Goal: Task Accomplishment & Management: Manage account settings

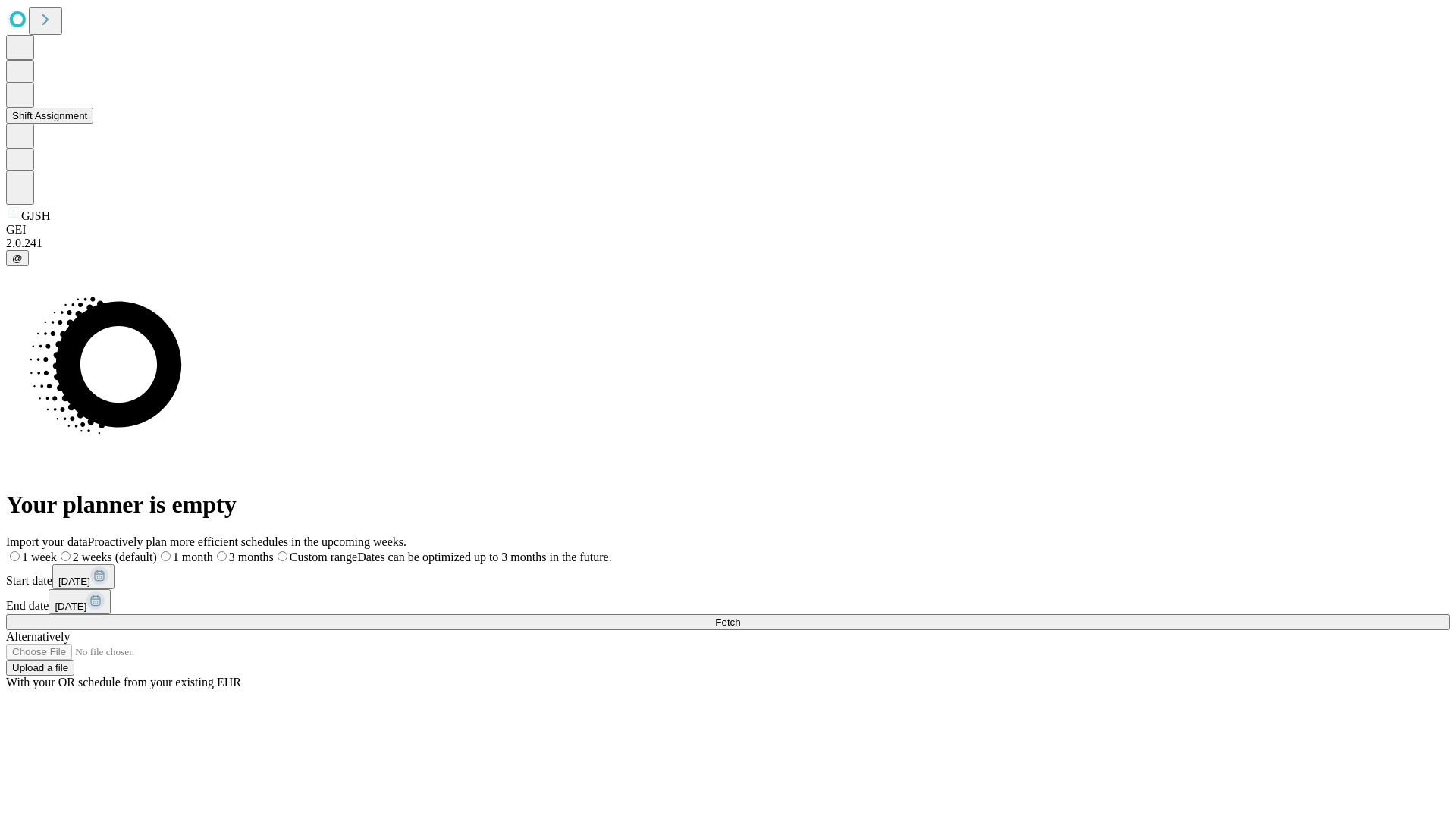
click at [93, 123] on button "Shift Assignment" at bounding box center [49, 115] width 87 height 16
